Goal: Check status: Check status

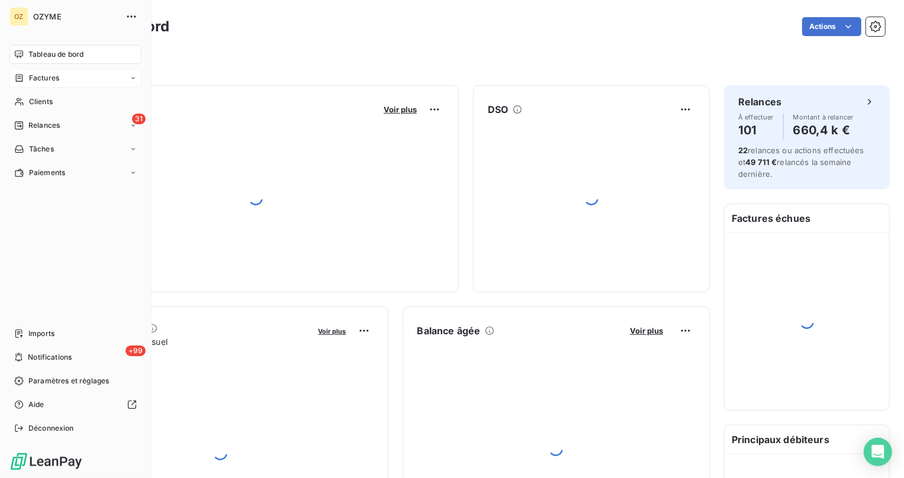
click at [24, 73] on div "Factures" at bounding box center [36, 78] width 45 height 11
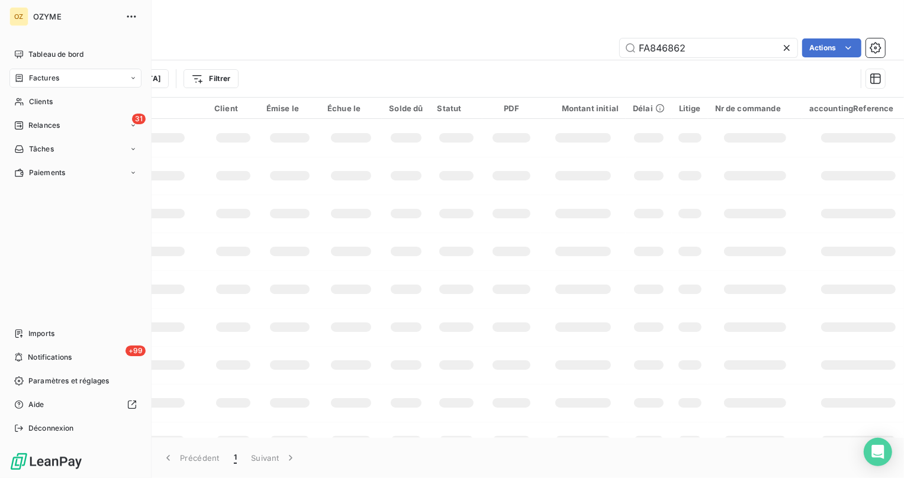
drag, startPoint x: 15, startPoint y: 75, endPoint x: 116, endPoint y: 77, distance: 101.2
click at [16, 75] on icon at bounding box center [19, 77] width 10 height 9
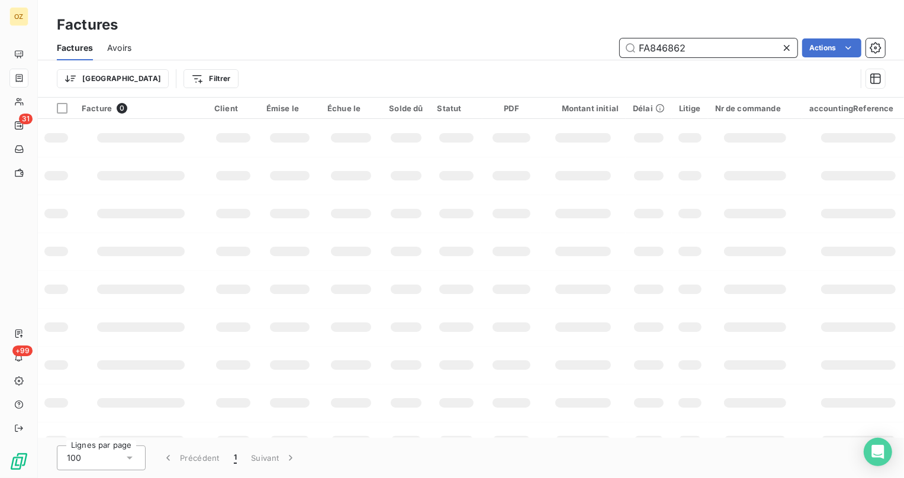
click at [730, 43] on input "FA846862" at bounding box center [709, 47] width 178 height 19
type input "FA870051"
